Goal: Task Accomplishment & Management: Use online tool/utility

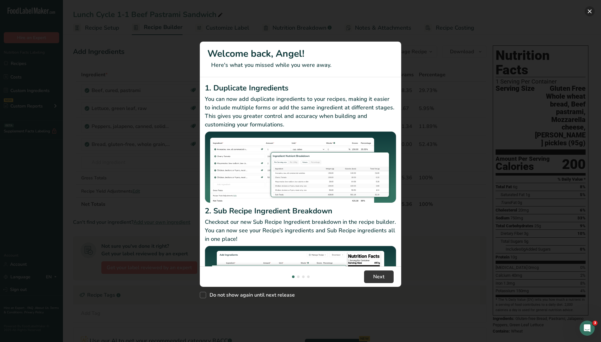
click at [590, 11] on button "New Features" at bounding box center [590, 11] width 10 height 10
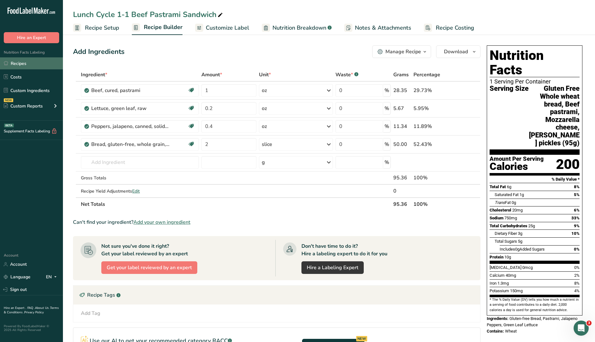
click at [36, 63] on link "Recipes" at bounding box center [31, 63] width 63 height 12
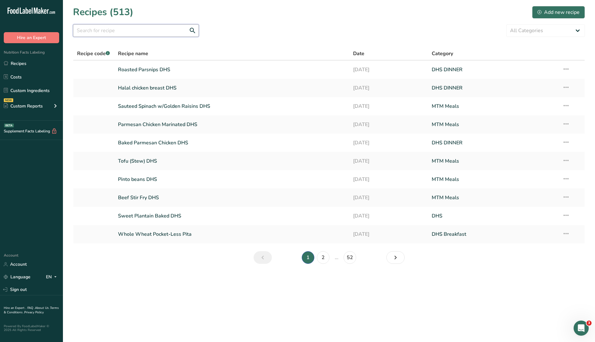
click at [100, 30] on input "text" at bounding box center [136, 30] width 126 height 13
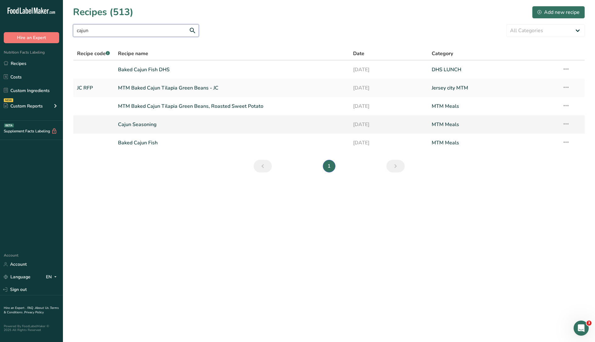
type input "cajun"
click at [161, 125] on link "Cajun Seasoning" at bounding box center [232, 124] width 228 height 13
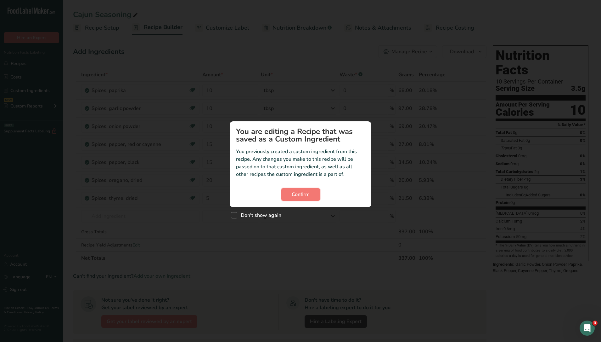
drag, startPoint x: 301, startPoint y: 197, endPoint x: 313, endPoint y: 218, distance: 24.0
click at [315, 231] on div "You are editing a Recipe that was saved as a Custom Ingredient You previously c…" at bounding box center [300, 171] width 601 height 342
click at [311, 199] on button "Confirm" at bounding box center [300, 194] width 39 height 13
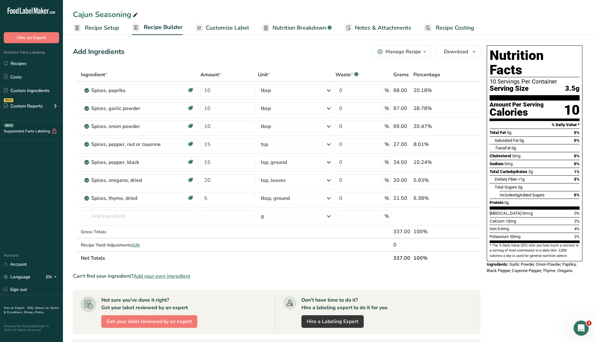
click at [184, 42] on section "Add Ingredients Manage Recipe Delete Recipe Duplicate Recipe Scale Recipe Save …" at bounding box center [329, 265] width 532 height 465
click at [100, 32] on span "Recipe Setup" at bounding box center [102, 28] width 34 height 8
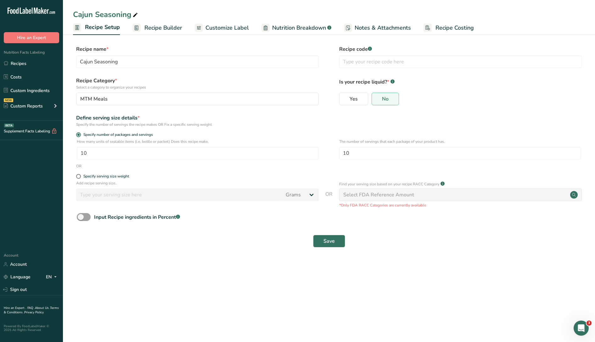
click at [173, 23] on link "Recipe Builder" at bounding box center [158, 28] width 50 height 14
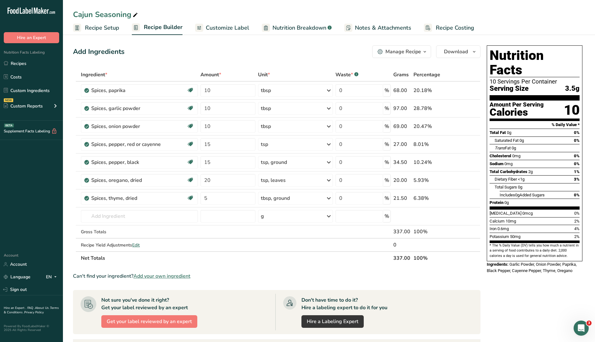
click at [105, 28] on span "Recipe Setup" at bounding box center [102, 28] width 34 height 8
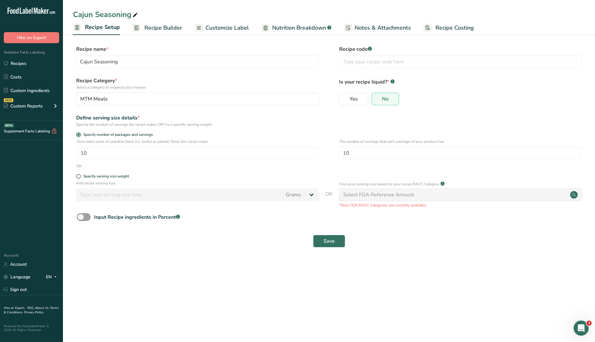
click at [174, 30] on span "Recipe Builder" at bounding box center [163, 28] width 38 height 8
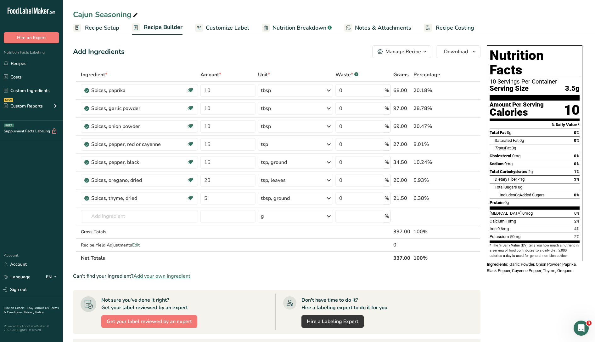
click at [237, 71] on th "Amount *" at bounding box center [228, 74] width 58 height 13
click at [237, 65] on div "Add Ingredients Manage Recipe Delete Recipe Duplicate Recipe Scale Recipe Save …" at bounding box center [278, 265] width 411 height 445
drag, startPoint x: 201, startPoint y: 74, endPoint x: 361, endPoint y: 68, distance: 160.6
click at [361, 68] on tr "Ingredient * Amount * Unit * Waste * .a-a{fill:#347362;}.b-a{fill:#fff;} Grams …" at bounding box center [276, 74] width 407 height 13
drag, startPoint x: 361, startPoint y: 68, endPoint x: 286, endPoint y: 60, distance: 76.0
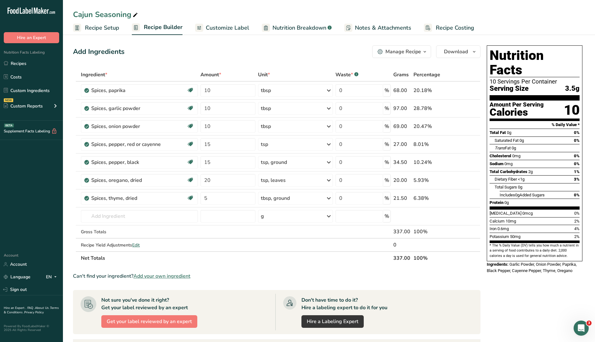
click at [286, 60] on div "Add Ingredients Manage Recipe Delete Recipe Duplicate Recipe Scale Recipe Save …" at bounding box center [278, 265] width 411 height 445
drag, startPoint x: 76, startPoint y: 75, endPoint x: 453, endPoint y: 80, distance: 376.5
click at [453, 80] on tr "Ingredient * Amount * Unit * Waste * .a-a{fill:#347362;}.b-a{fill:#fff;} Grams …" at bounding box center [276, 74] width 407 height 13
click at [132, 60] on div "Add Ingredients Manage Recipe Delete Recipe Duplicate Recipe Scale Recipe Save …" at bounding box center [278, 265] width 411 height 445
